Goal: Task Accomplishment & Management: Use online tool/utility

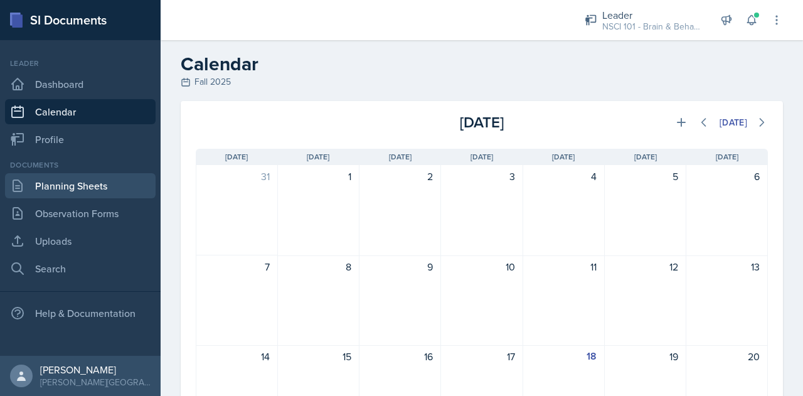
click at [85, 190] on link "Planning Sheets" at bounding box center [80, 185] width 151 height 25
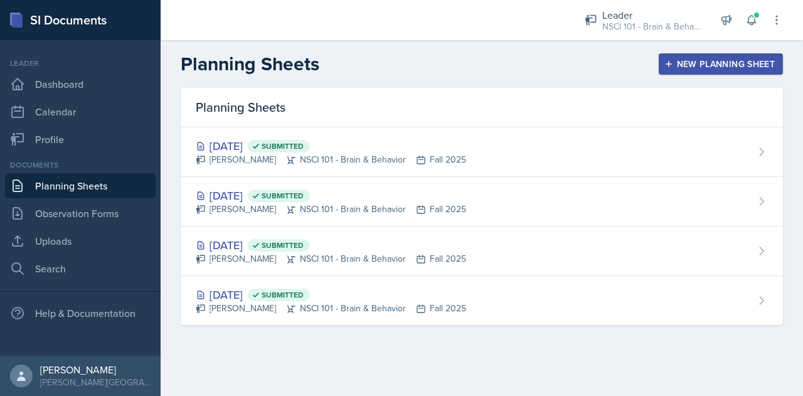
click at [692, 60] on div "New Planning Sheet" at bounding box center [721, 64] width 108 height 10
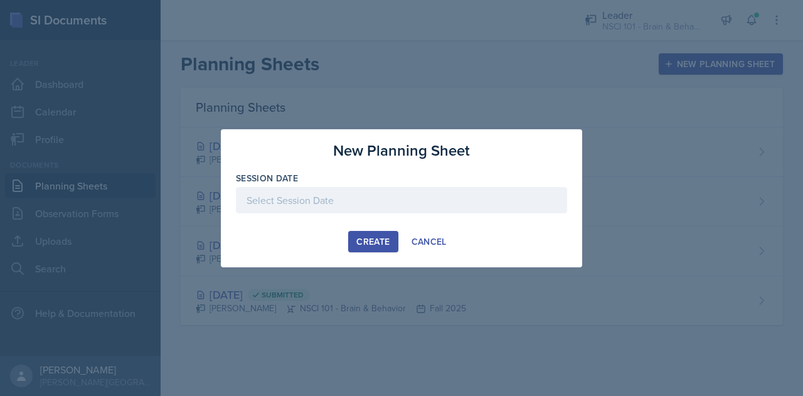
click at [292, 199] on div at bounding box center [401, 200] width 331 height 26
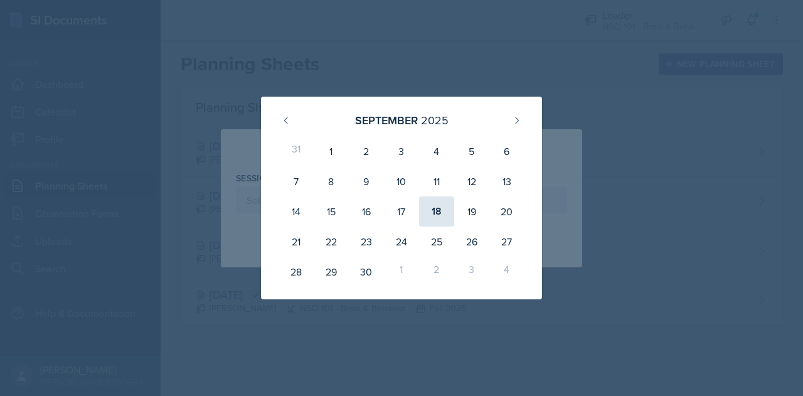
click at [446, 217] on div "18" at bounding box center [436, 211] width 35 height 30
type input "[DATE]"
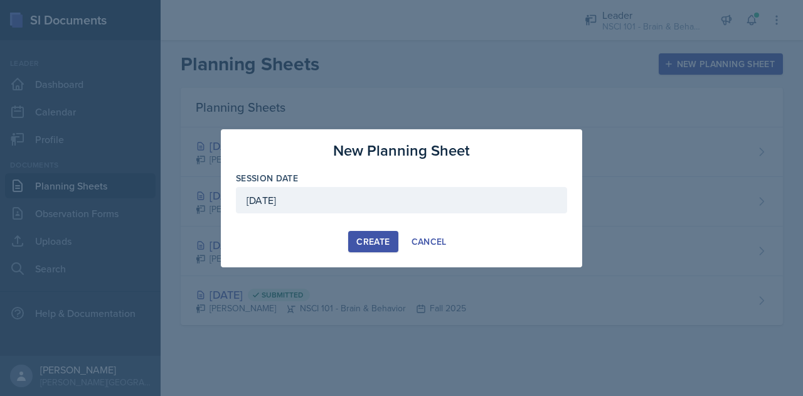
click at [363, 242] on div "Create" at bounding box center [372, 242] width 33 height 10
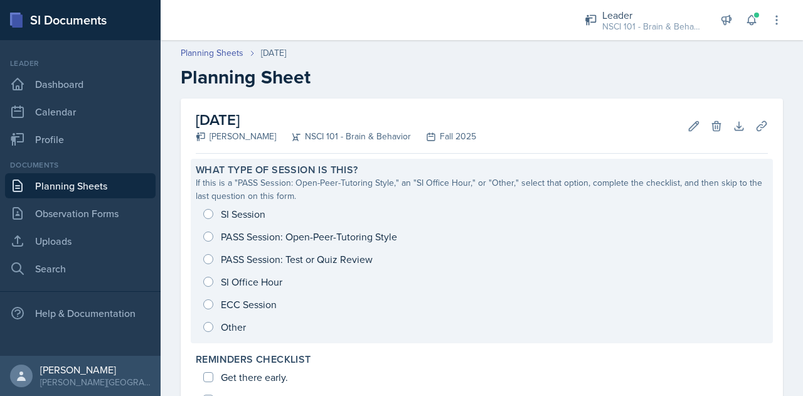
click at [227, 207] on div "SI Session PASS Session: Open-Peer-Tutoring Style PASS Session: Test or Quiz Re…" at bounding box center [482, 271] width 572 height 136
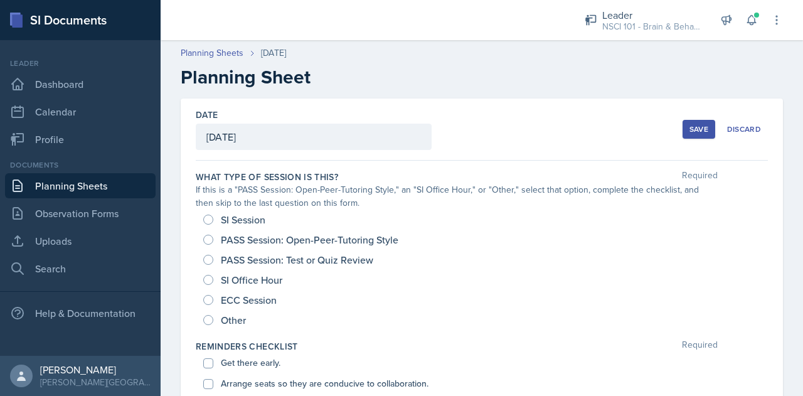
click at [236, 220] on span "SI Session" at bounding box center [243, 219] width 45 height 13
click at [213, 220] on input "SI Session" at bounding box center [208, 220] width 10 height 10
radio input "true"
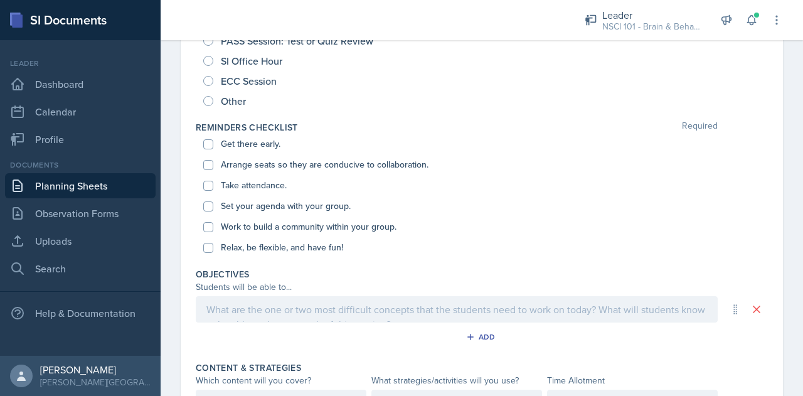
scroll to position [221, 0]
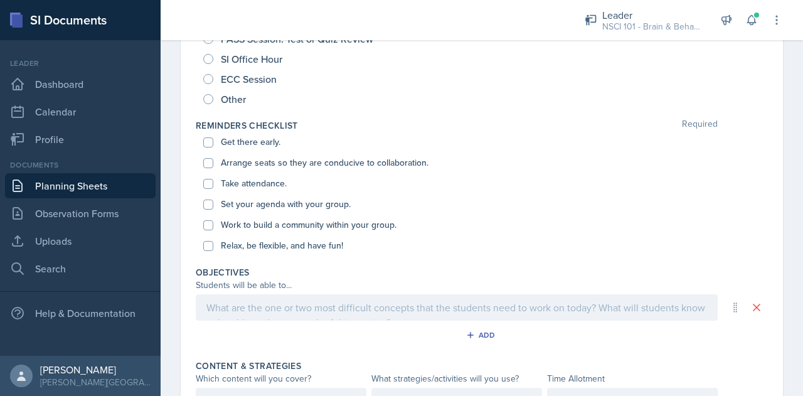
click at [241, 142] on label "Get there early." at bounding box center [251, 142] width 60 height 13
click at [213, 142] on input "Get there early." at bounding box center [208, 142] width 10 height 10
checkbox input "true"
click at [250, 160] on label "Arrange seats so they are conducive to collaboration." at bounding box center [325, 162] width 208 height 13
click at [213, 160] on input "Arrange seats so they are conducive to collaboration." at bounding box center [208, 163] width 10 height 10
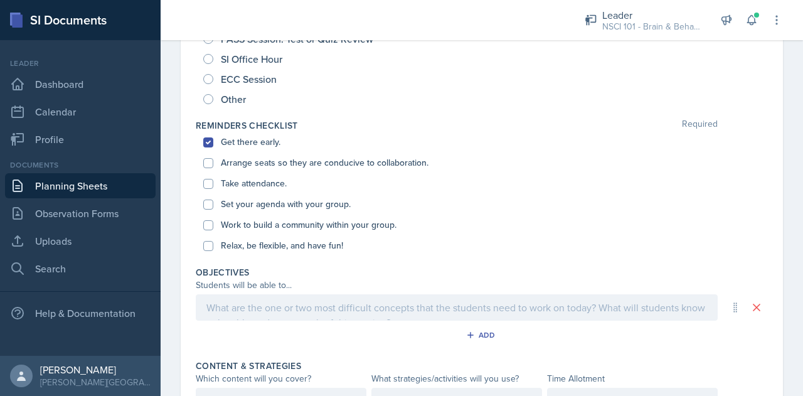
checkbox input "true"
click at [260, 179] on label "Take attendance." at bounding box center [254, 183] width 66 height 13
click at [213, 179] on input "Take attendance." at bounding box center [208, 184] width 10 height 10
checkbox input "true"
click at [266, 196] on div "Set your agenda with your group." at bounding box center [481, 204] width 557 height 21
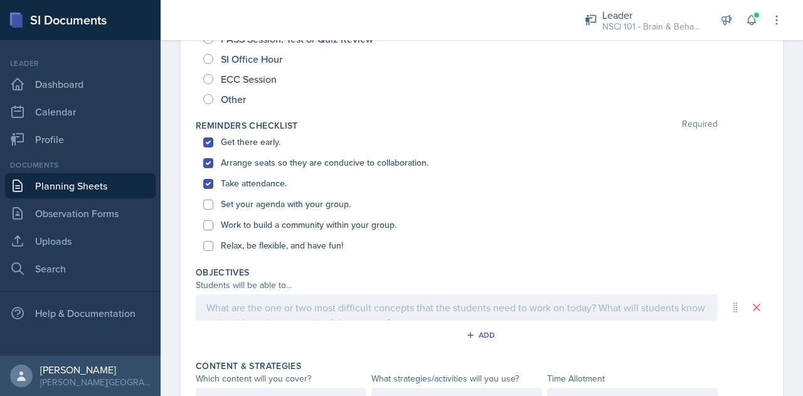
click at [269, 201] on label "Set your agenda with your group." at bounding box center [286, 204] width 130 height 13
click at [213, 201] on input "Set your agenda with your group." at bounding box center [208, 205] width 10 height 10
checkbox input "true"
click at [272, 224] on label "Work to build a community within your group." at bounding box center [309, 224] width 176 height 13
click at [213, 224] on input "Work to build a community within your group." at bounding box center [208, 225] width 10 height 10
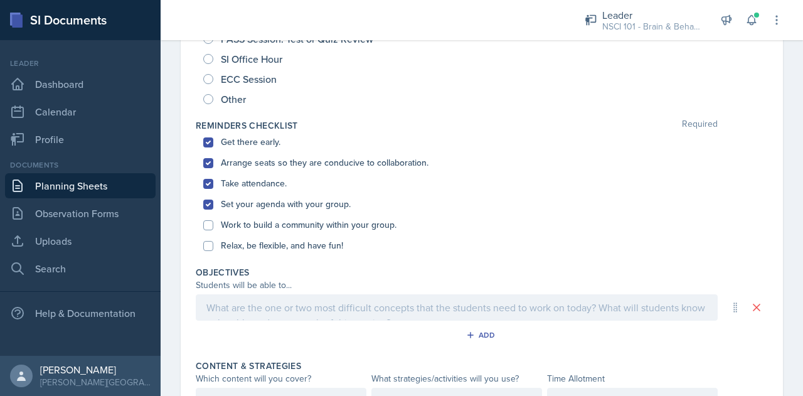
checkbox input "true"
click at [277, 252] on div "Relax, be flexible, and have fun!" at bounding box center [481, 245] width 557 height 21
click at [273, 244] on label "Relax, be flexible, and have fun!" at bounding box center [282, 245] width 122 height 13
click at [213, 244] on input "Relax, be flexible, and have fun!" at bounding box center [208, 246] width 10 height 10
checkbox input "true"
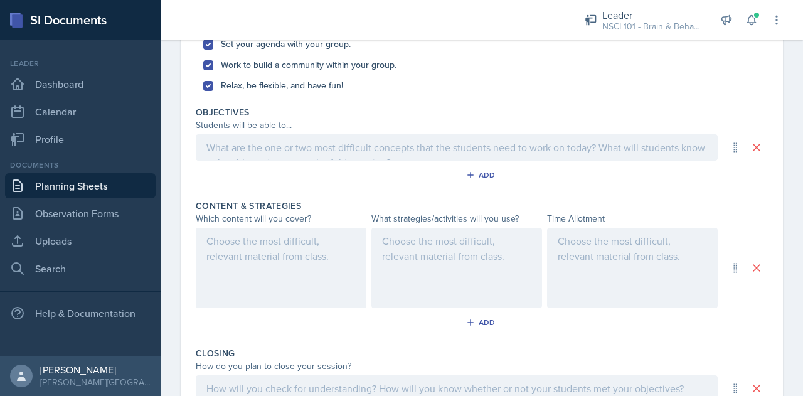
click at [297, 137] on div at bounding box center [457, 147] width 522 height 26
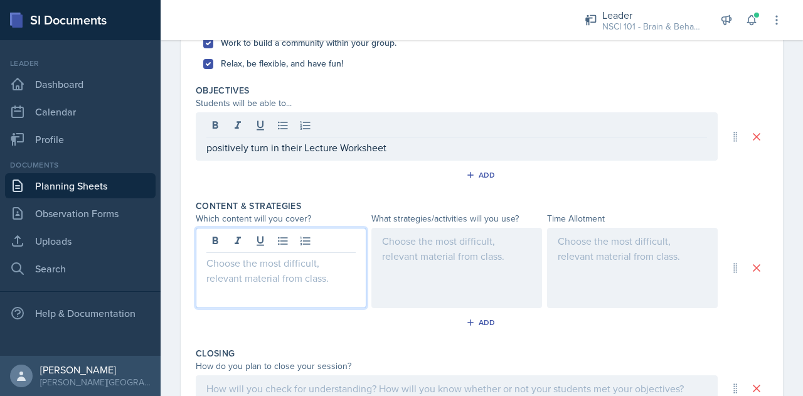
click at [277, 240] on div at bounding box center [281, 268] width 171 height 80
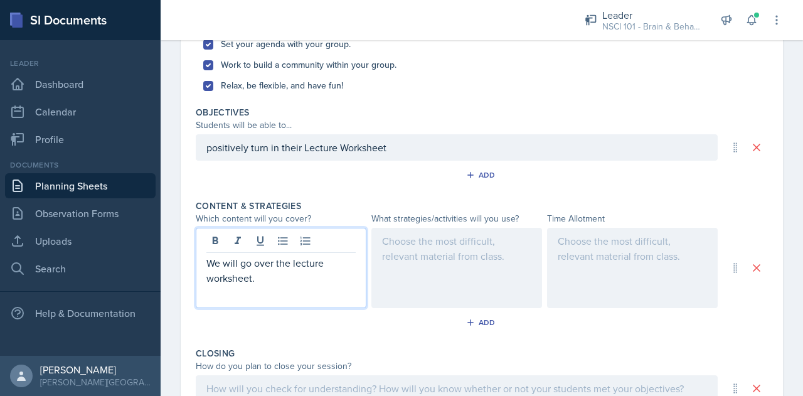
click at [444, 260] on div at bounding box center [457, 268] width 171 height 80
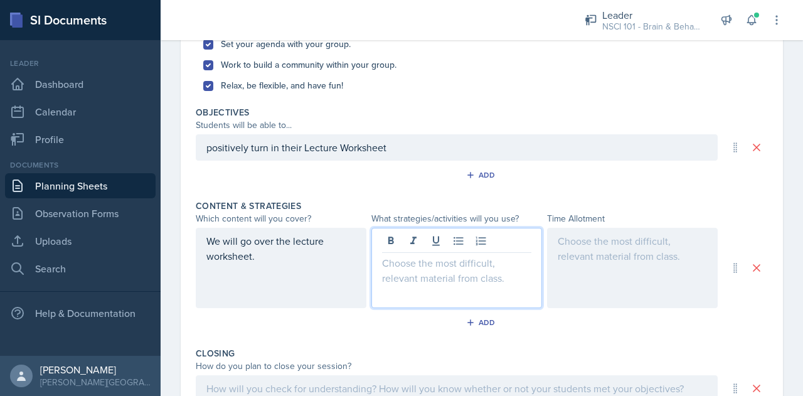
scroll to position [403, 0]
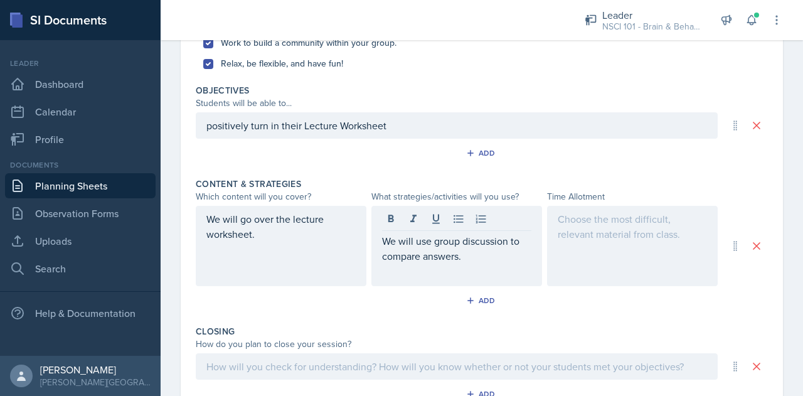
click at [571, 248] on div at bounding box center [632, 246] width 171 height 80
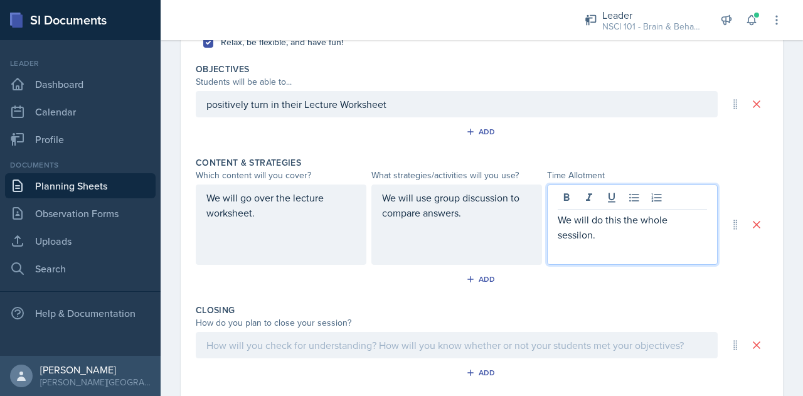
click at [576, 235] on p "We will do this the whole sessilon." at bounding box center [632, 227] width 149 height 30
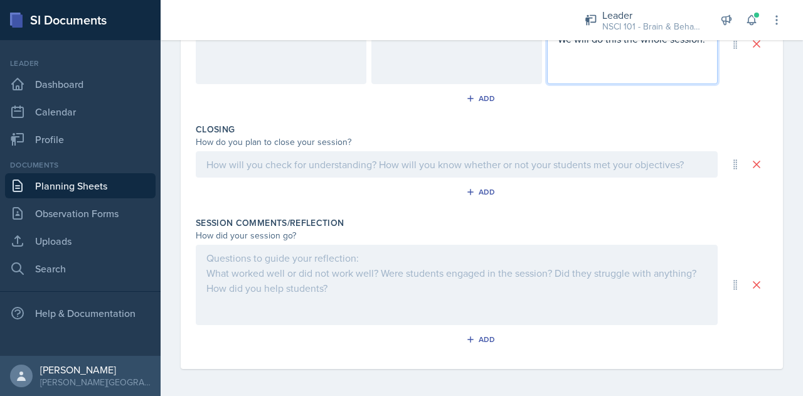
click at [387, 161] on p at bounding box center [456, 164] width 501 height 15
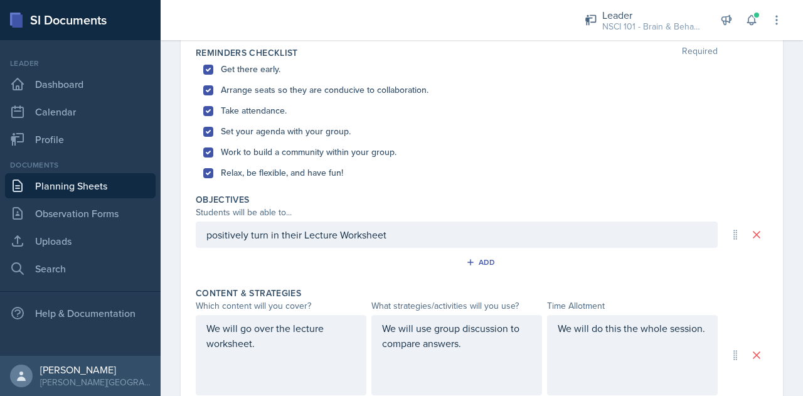
scroll to position [0, 0]
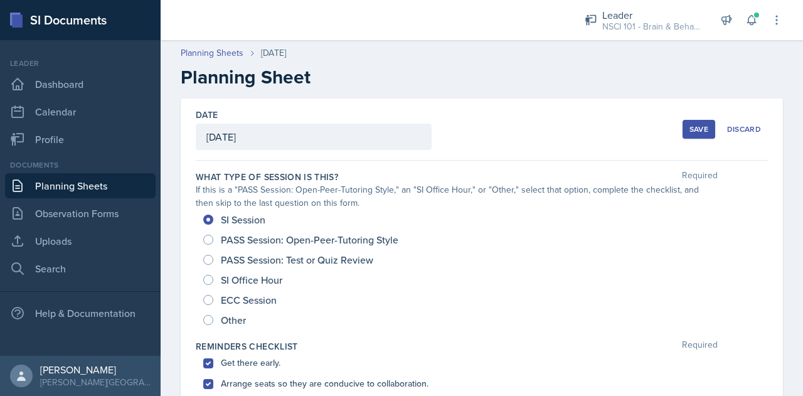
click at [690, 113] on div "Date [DATE] [DATE] 31 1 2 3 4 5 6 7 8 9 10 11 12 13 14 15 16 17 18 19 20 21 22 …" at bounding box center [482, 130] width 572 height 62
click at [697, 130] on div "Save" at bounding box center [699, 129] width 19 height 10
